Goal: Information Seeking & Learning: Learn about a topic

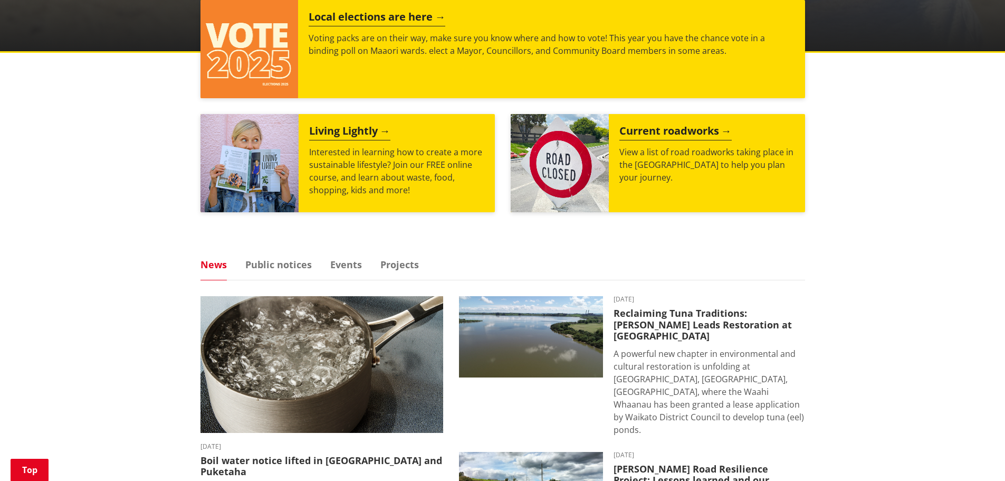
scroll to position [686, 0]
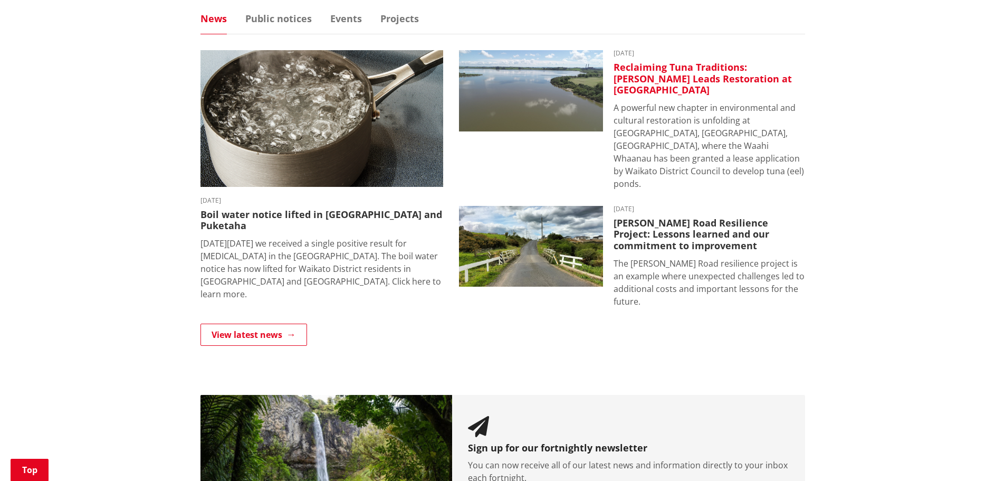
click at [501, 107] on img at bounding box center [531, 90] width 144 height 81
click at [704, 125] on p "A powerful new chapter in environmental and cultural restoration is unfolding a…" at bounding box center [710, 145] width 192 height 89
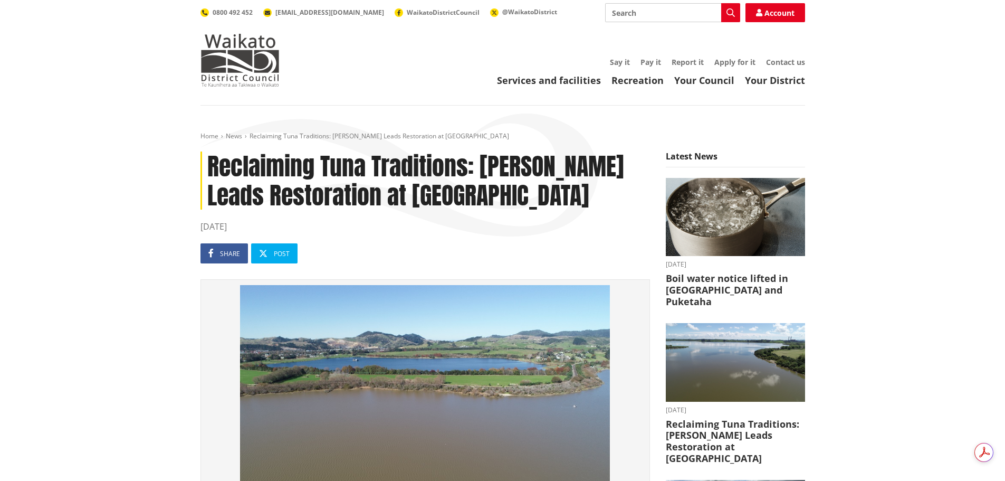
click at [207, 164] on h1 "Reclaiming Tuna Traditions: [PERSON_NAME] Leads Restoration at [GEOGRAPHIC_DATA]" at bounding box center [426, 180] width 450 height 58
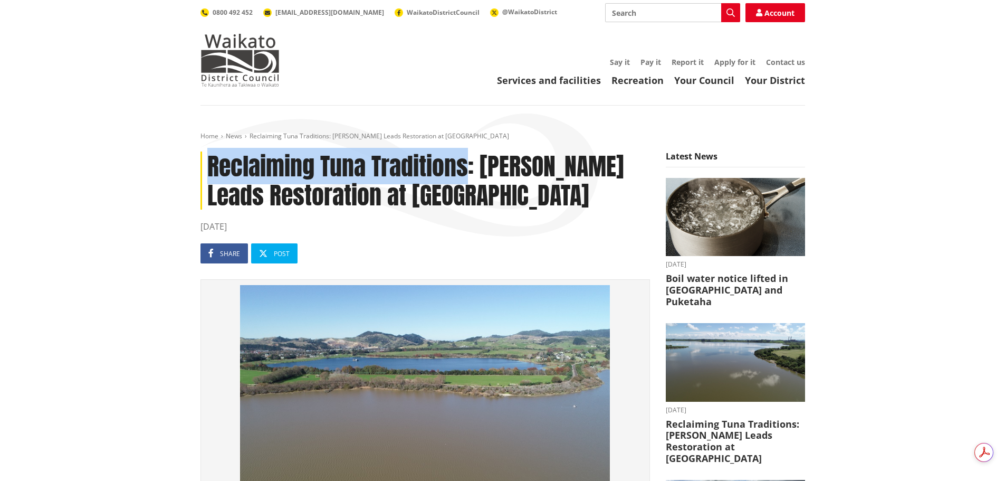
drag, startPoint x: 209, startPoint y: 163, endPoint x: 465, endPoint y: 161, distance: 255.4
click at [465, 161] on h1 "Reclaiming Tuna Traditions: [PERSON_NAME] Leads Restoration at [GEOGRAPHIC_DATA]" at bounding box center [426, 180] width 450 height 58
copy h1 "Reclaiming Tuna Traditions"
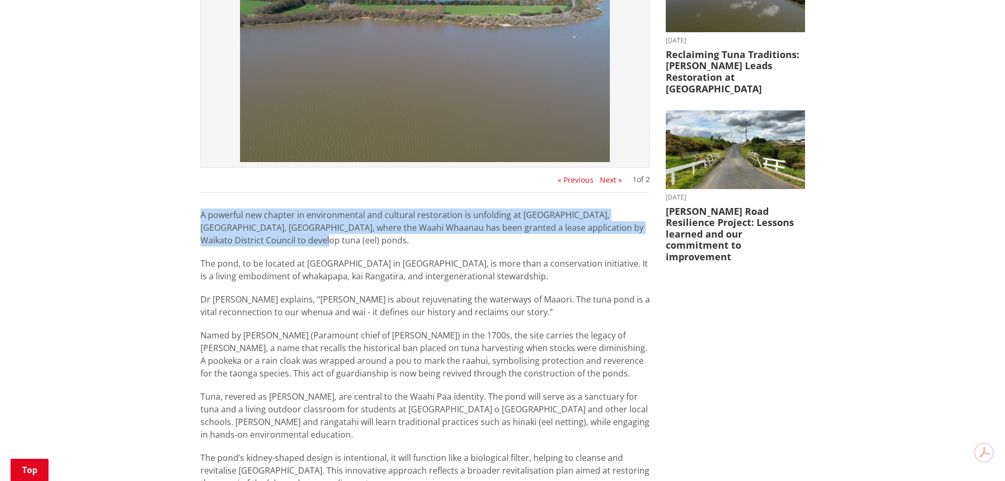
drag, startPoint x: 199, startPoint y: 214, endPoint x: 277, endPoint y: 240, distance: 81.9
click at [277, 240] on div "Reclaiming Tuna Traditions: [PERSON_NAME] Leads Restoration at [GEOGRAPHIC_DATA…" at bounding box center [425, 290] width 465 height 1017
copy p "A powerful new chapter in environmental and cultural restoration is unfolding a…"
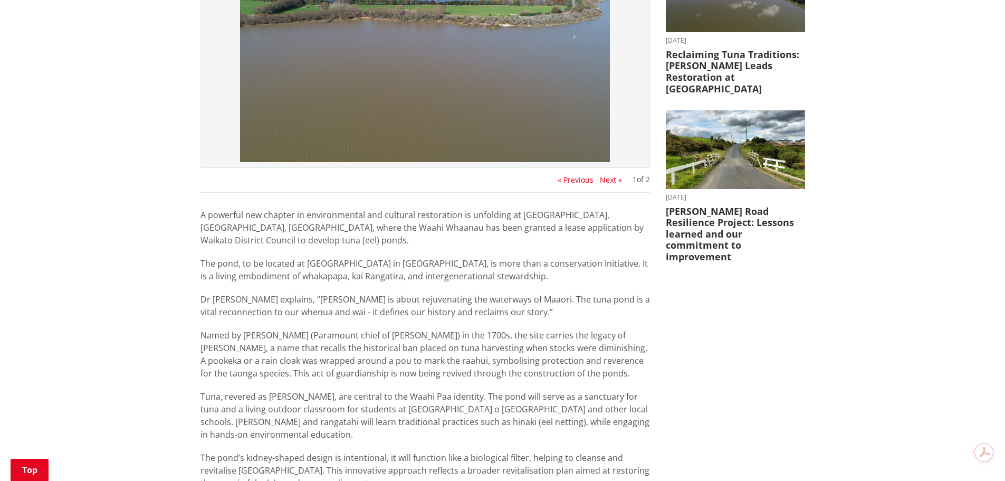
click at [77, 67] on div "Home News Reclaiming Tuna Traditions: [PERSON_NAME] Leads Restoration at [GEOGR…" at bounding box center [502, 288] width 1005 height 1105
